Goal: Task Accomplishment & Management: Manage account settings

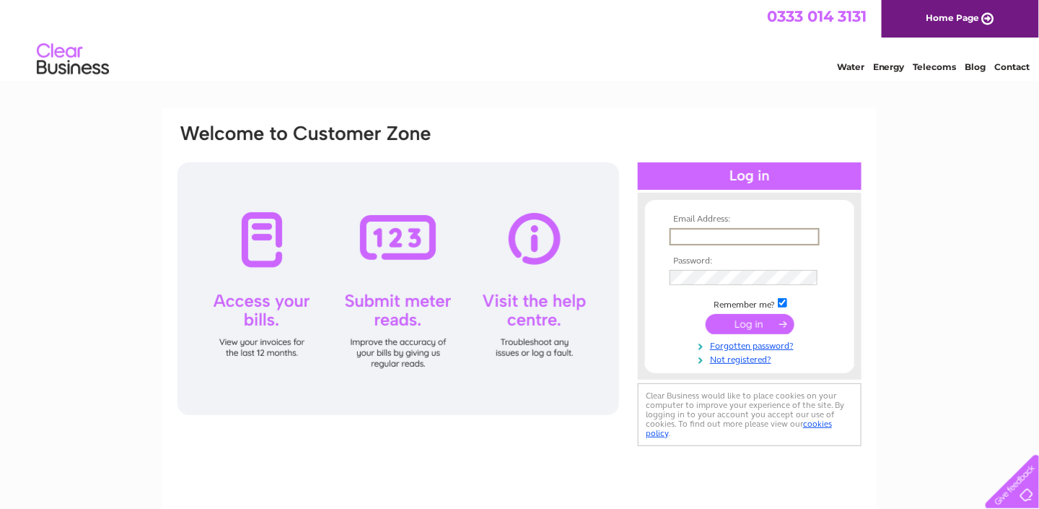
click at [734, 235] on input "text" at bounding box center [744, 236] width 150 height 17
type input "finance@lesl.org"
click at [745, 322] on input "submit" at bounding box center [749, 322] width 89 height 20
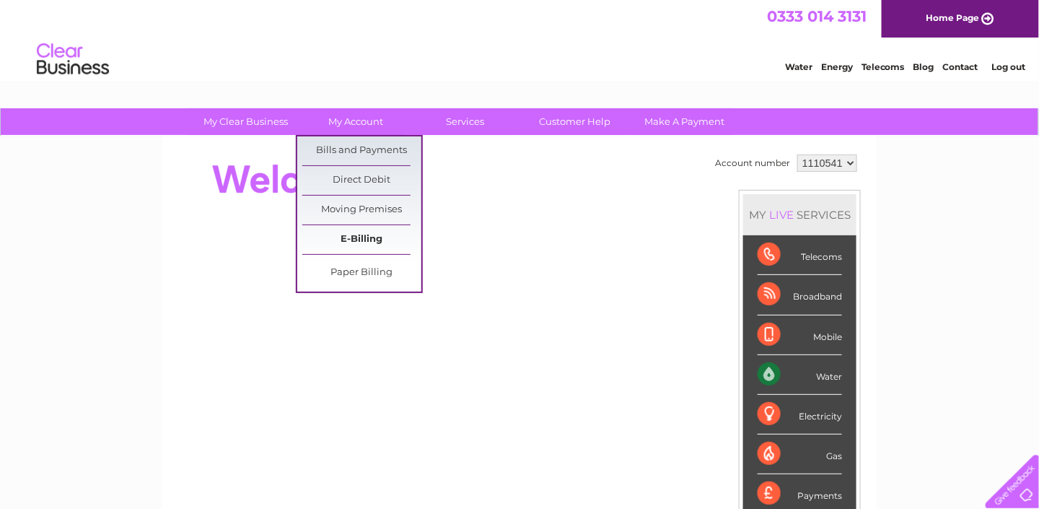
click at [369, 239] on link "E-Billing" at bounding box center [361, 239] width 119 height 29
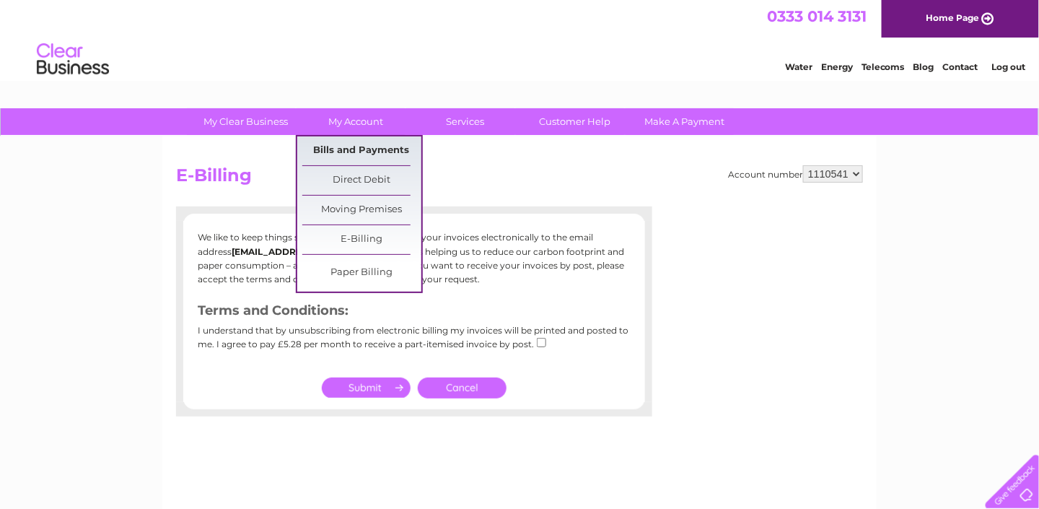
click at [369, 148] on link "Bills and Payments" at bounding box center [361, 150] width 119 height 29
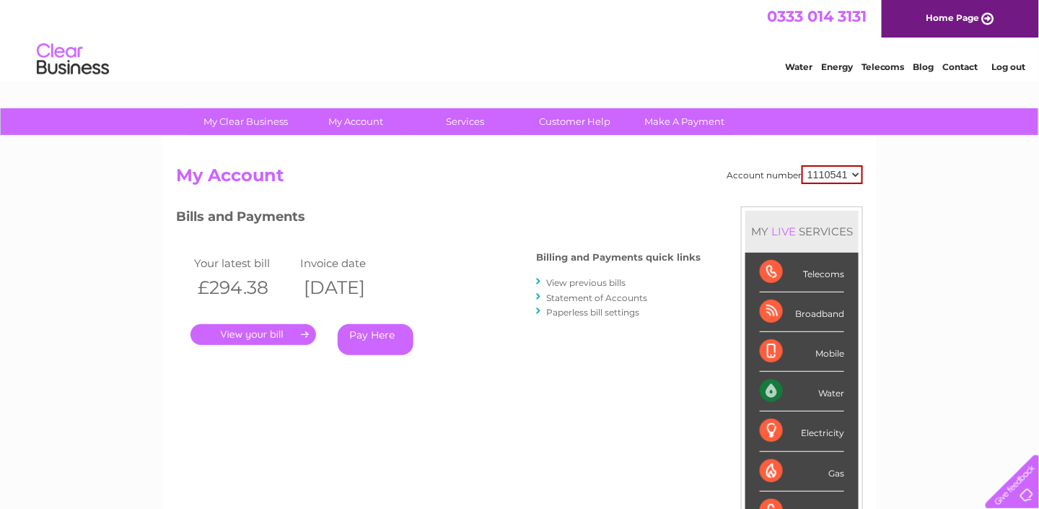
click at [286, 325] on link "." at bounding box center [253, 334] width 126 height 21
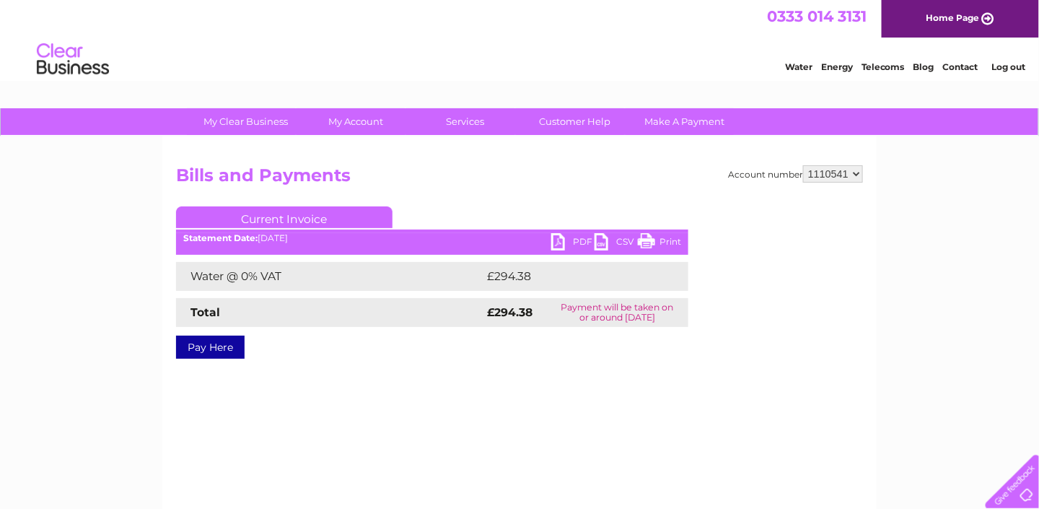
click at [572, 241] on link "PDF" at bounding box center [572, 243] width 43 height 21
